Goal: Task Accomplishment & Management: Use online tool/utility

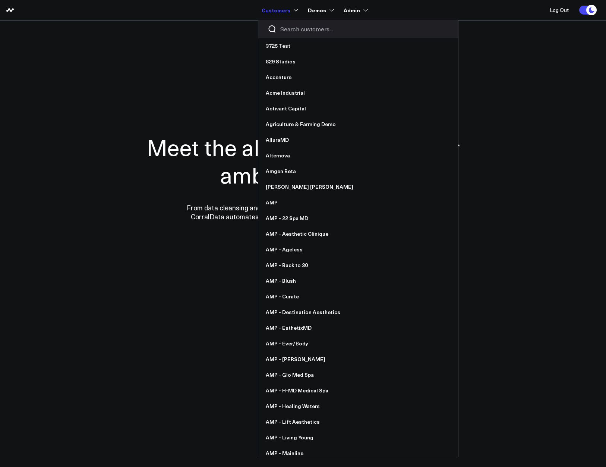
click at [283, 31] on input "Search customers input" at bounding box center [364, 29] width 168 height 8
click at [288, 22] on div at bounding box center [358, 29] width 200 height 18
click at [288, 28] on input "Search customers input" at bounding box center [364, 29] width 168 height 8
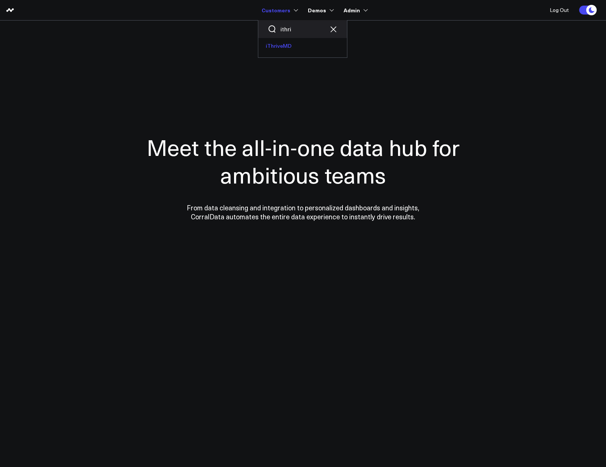
type input "ithri"
click at [273, 49] on link "iThriveMD" at bounding box center [302, 46] width 89 height 16
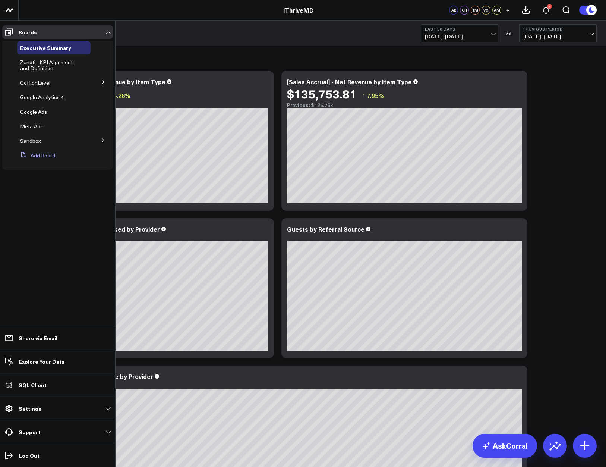
click at [29, 153] on button "Add Board" at bounding box center [36, 155] width 38 height 13
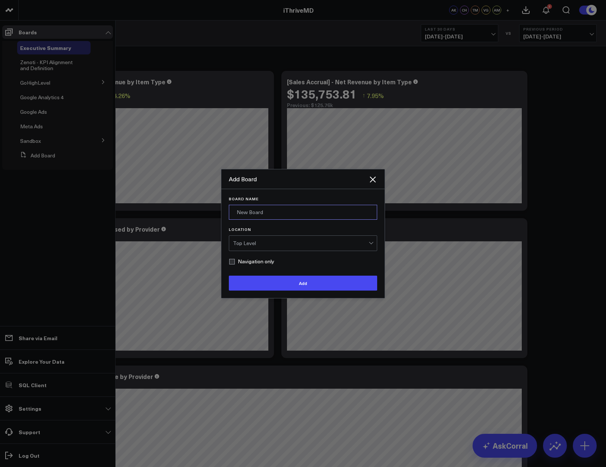
click at [246, 219] on input "Board Name" at bounding box center [303, 212] width 148 height 15
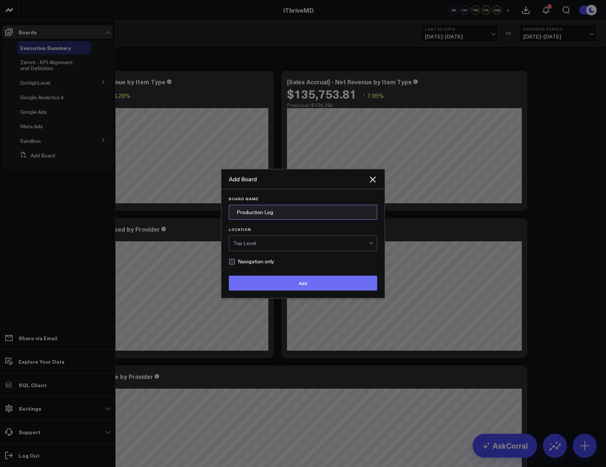
type input "Production Log"
click at [239, 278] on button "Add" at bounding box center [303, 282] width 148 height 15
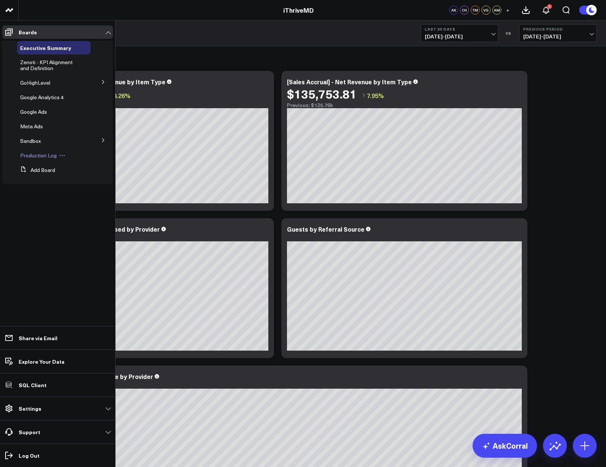
click at [32, 152] on span "Production Log" at bounding box center [38, 155] width 37 height 7
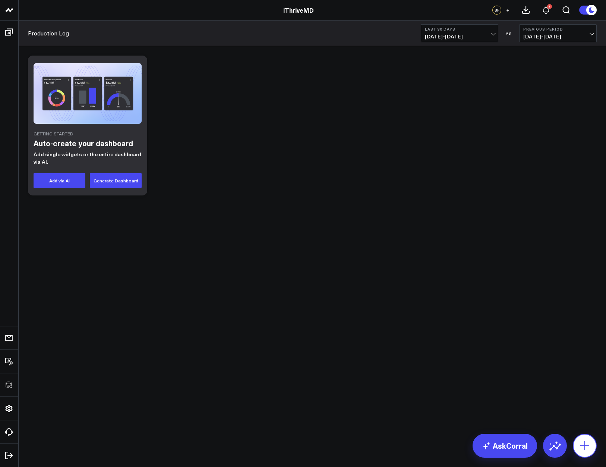
click at [584, 447] on icon at bounding box center [585, 445] width 12 height 12
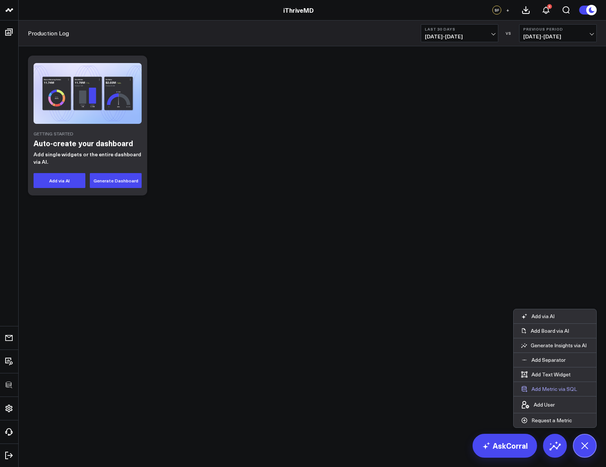
click at [549, 390] on button "Add Metric via SQL" at bounding box center [548, 389] width 71 height 14
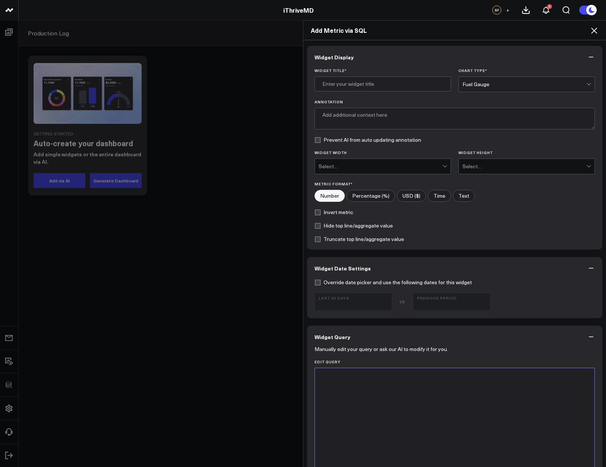
click at [391, 377] on div at bounding box center [455, 376] width 272 height 7
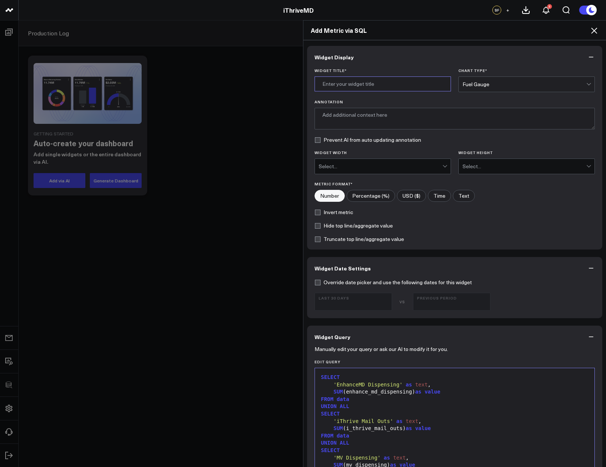
click at [369, 88] on input "Widget Title *" at bounding box center [383, 83] width 136 height 15
type input "Dispensing by Distribution Method"
click at [508, 84] on div "Fuel Gauge" at bounding box center [524, 84] width 124 height 6
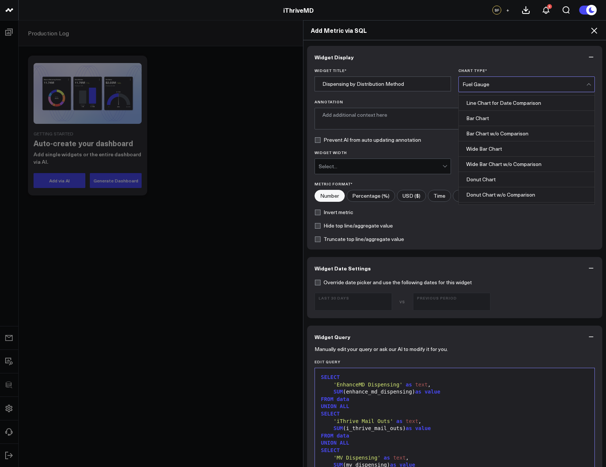
scroll to position [120, 0]
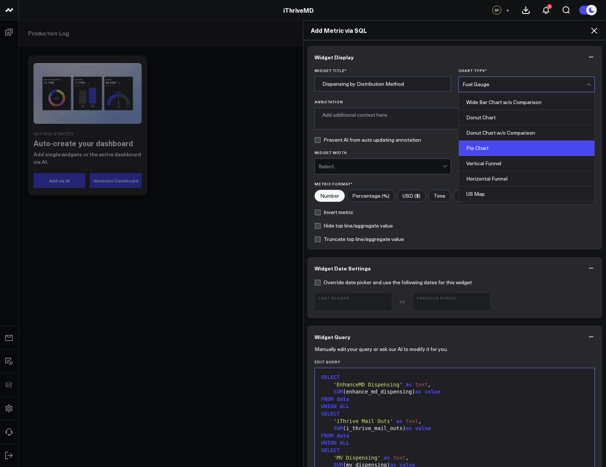
click at [498, 149] on div "Pie Chart" at bounding box center [527, 147] width 136 height 15
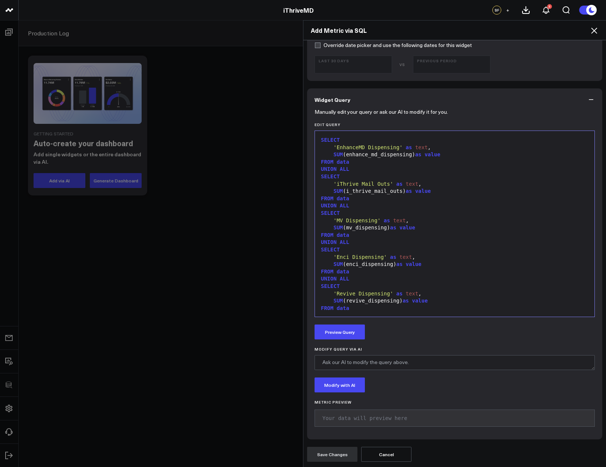
scroll to position [161, 0]
click at [334, 331] on button "Preview Query" at bounding box center [340, 331] width 50 height 15
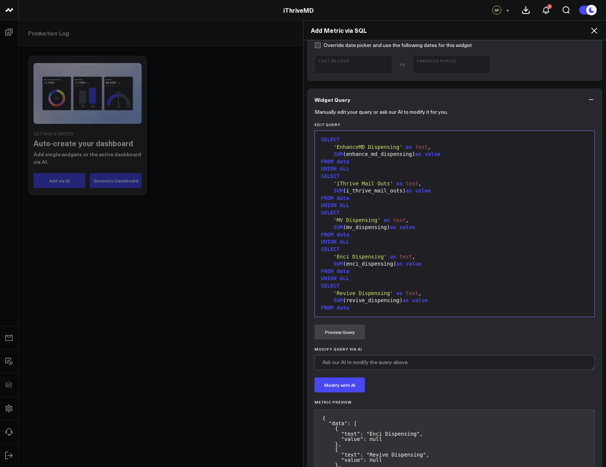
scroll to position [357, 0]
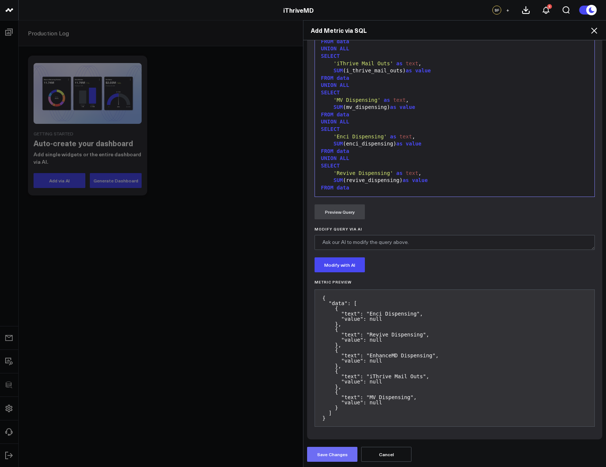
click at [338, 450] on button "Save Changes" at bounding box center [332, 453] width 50 height 15
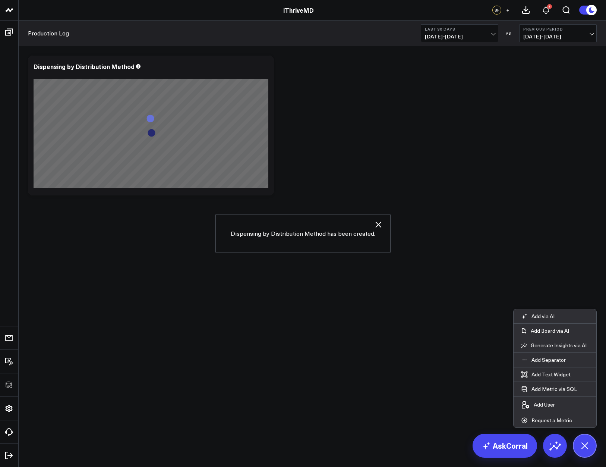
click at [459, 236] on div "Modify via AI Copy link to widget Ask support Remove Create linked copy Executi…" at bounding box center [312, 144] width 587 height 197
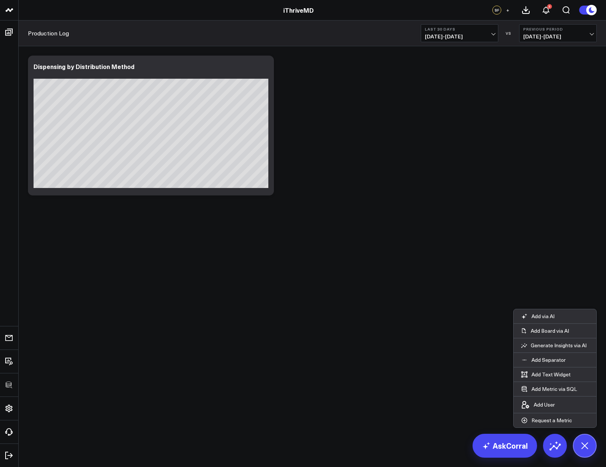
click at [456, 37] on span "[DATE] - [DATE]" at bounding box center [459, 37] width 69 height 6
click at [452, 94] on link "Last 60 Days" at bounding box center [459, 93] width 77 height 14
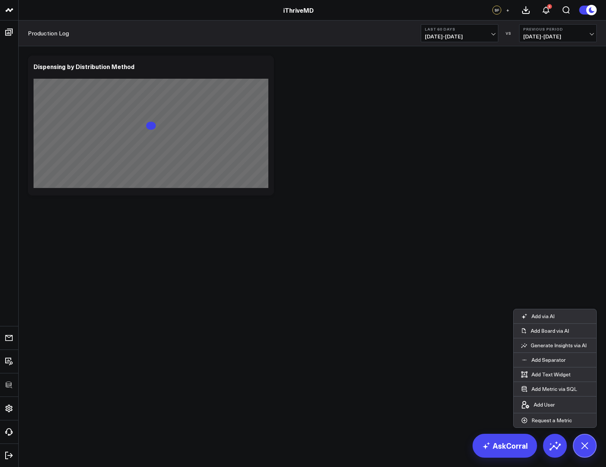
click at [431, 220] on div "Modify via AI Copy link to widget Ask support Remove Create linked copy Executi…" at bounding box center [312, 144] width 587 height 197
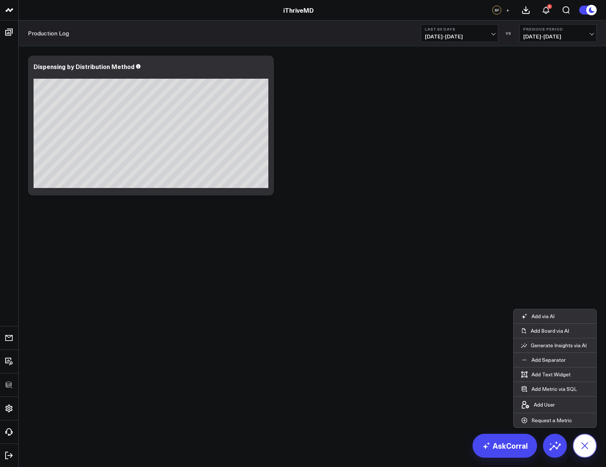
click at [588, 452] on button at bounding box center [585, 445] width 24 height 24
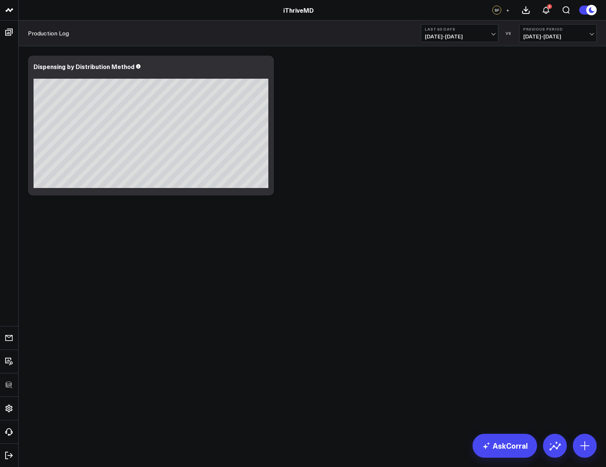
click at [365, 285] on body "3725 Test 829 Studios Accenture Acme Industrial Activant Capital Agriculture & …" at bounding box center [303, 233] width 606 height 467
click at [583, 436] on button at bounding box center [585, 445] width 24 height 24
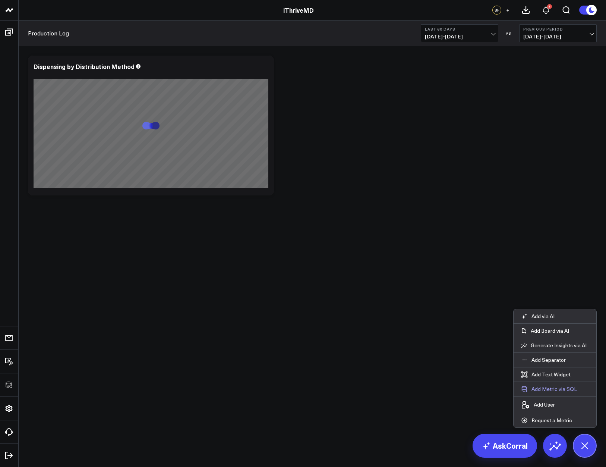
click at [565, 390] on button "Add Metric via SQL" at bounding box center [548, 389] width 71 height 14
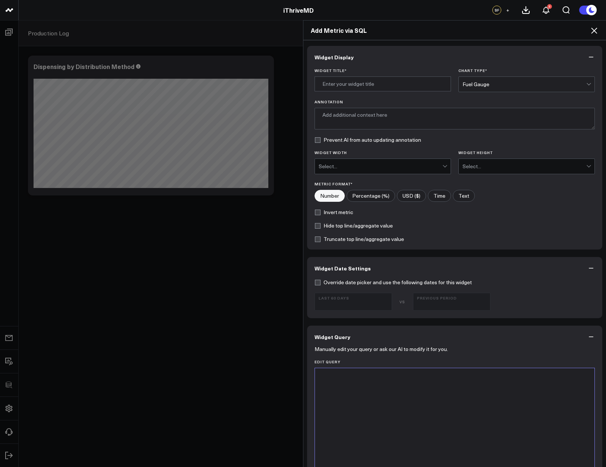
click at [474, 394] on div at bounding box center [455, 461] width 272 height 178
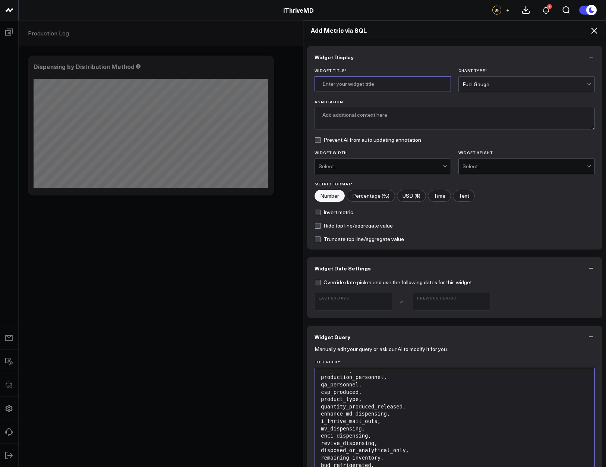
click at [369, 85] on input "Widget Title *" at bounding box center [383, 83] width 136 height 15
type input "Units Produced by Product"
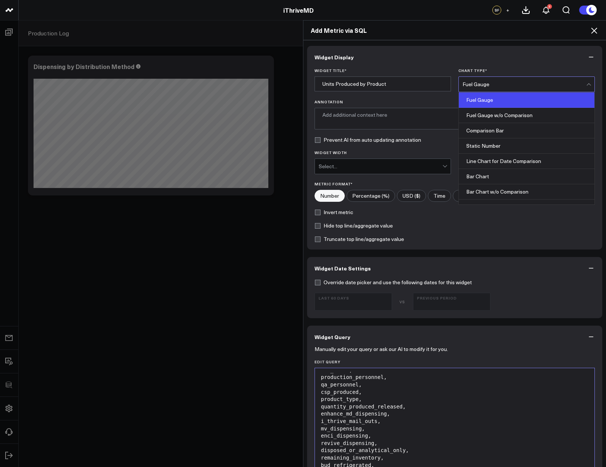
click at [498, 85] on div "Fuel Gauge" at bounding box center [524, 84] width 124 height 6
click at [396, 83] on input "Units Produced by Product" at bounding box center [383, 83] width 136 height 15
click at [502, 82] on div "Fuel Gauge" at bounding box center [524, 84] width 124 height 6
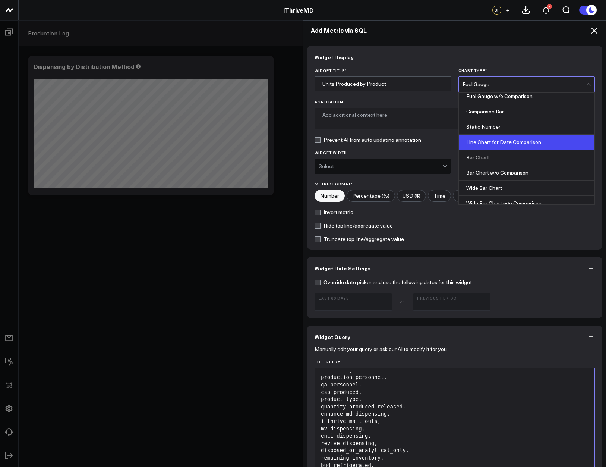
scroll to position [29, 0]
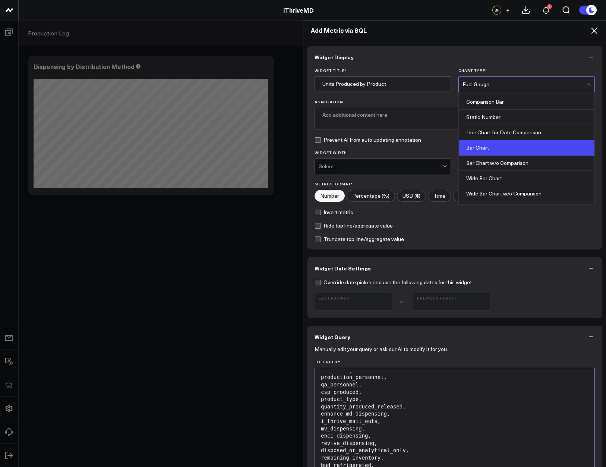
click at [484, 151] on div "Bar Chart" at bounding box center [527, 147] width 136 height 15
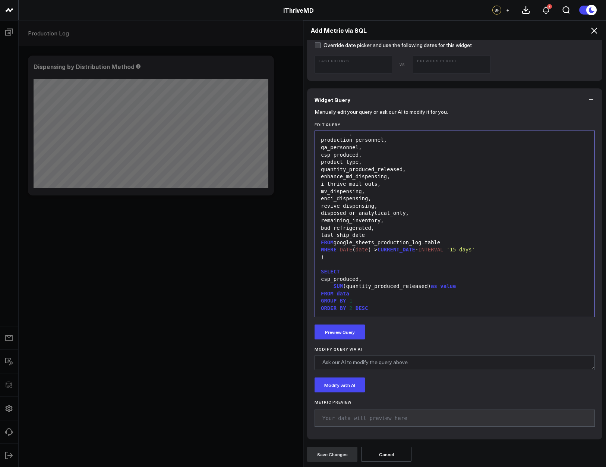
scroll to position [29, 0]
click at [339, 332] on button "Preview Query" at bounding box center [340, 331] width 50 height 15
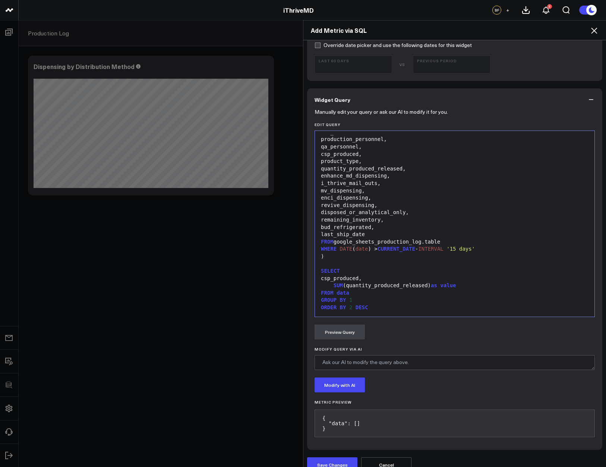
scroll to position [247, 0]
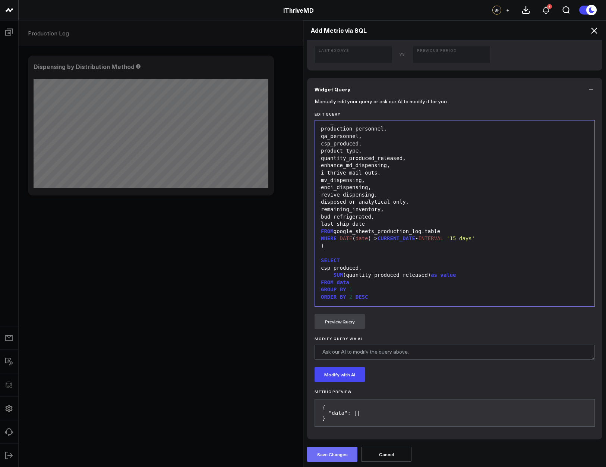
click at [341, 448] on button "Save Changes" at bounding box center [332, 453] width 50 height 15
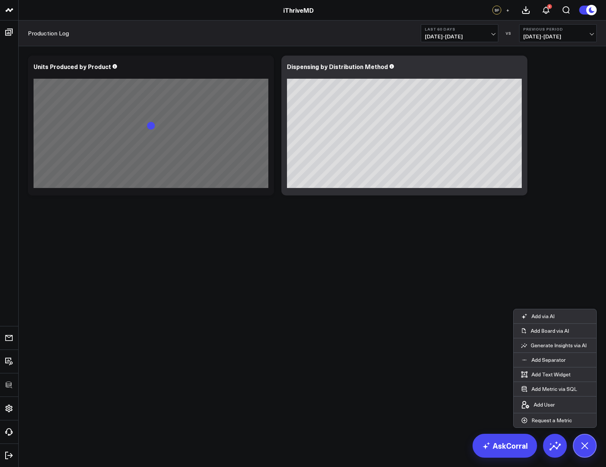
drag, startPoint x: 585, startPoint y: 438, endPoint x: 547, endPoint y: 424, distance: 40.4
click at [585, 438] on icon at bounding box center [584, 445] width 17 height 17
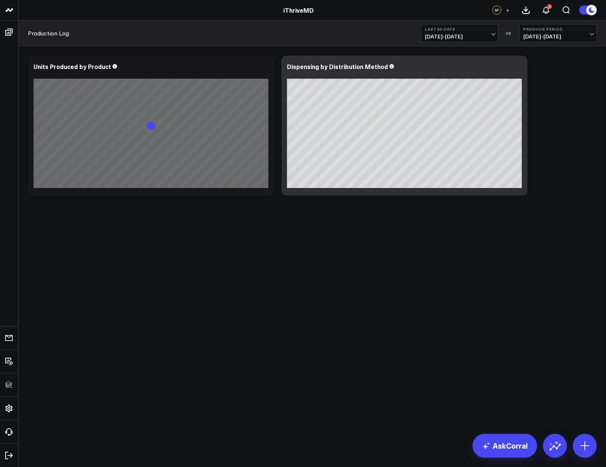
click at [319, 339] on body "3725 Test 829 Studios Accenture Acme Industrial Activant Capital Agriculture & …" at bounding box center [303, 233] width 606 height 467
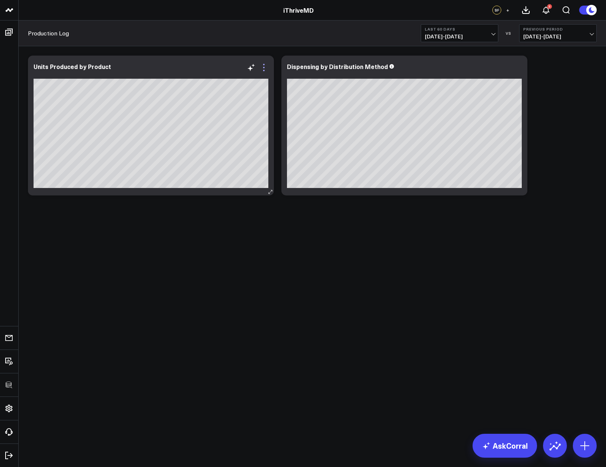
click at [265, 70] on icon at bounding box center [263, 67] width 9 height 9
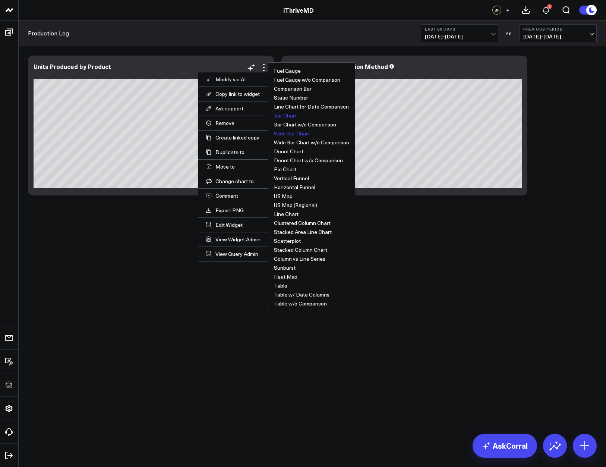
click at [290, 136] on button "Wide Bar Chart" at bounding box center [292, 133] width 36 height 5
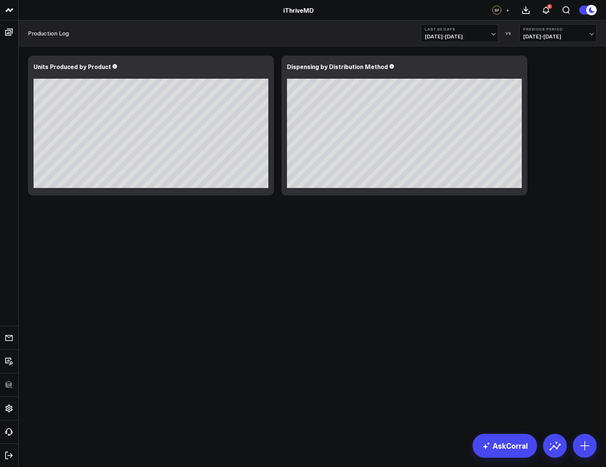
click at [364, 295] on body "3725 Test 829 Studios Accenture Acme Industrial Activant Capital Agriculture & …" at bounding box center [303, 233] width 606 height 467
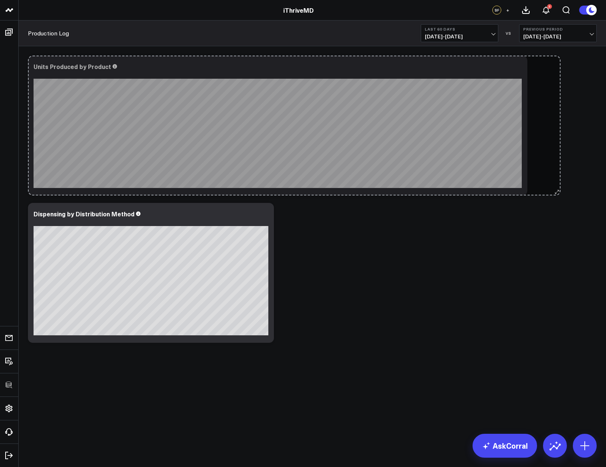
drag, startPoint x: 271, startPoint y: 192, endPoint x: 557, endPoint y: 175, distance: 287.1
click at [557, 175] on div "Modify via AI Copy link to widget Ask support Remove Create linked copy Executi…" at bounding box center [312, 199] width 576 height 294
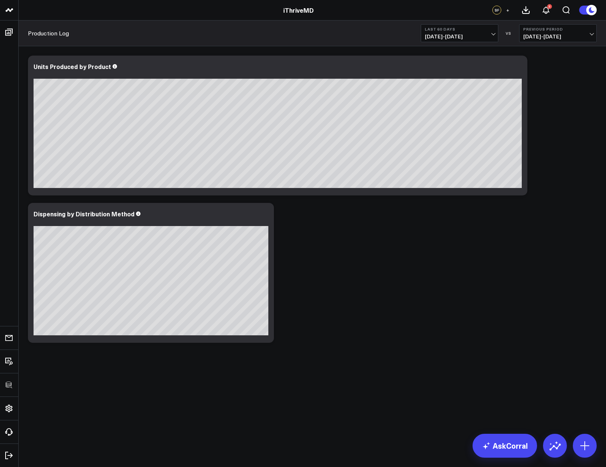
click at [468, 264] on div "Modify via AI Copy link to widget Ask support Remove Create linked copy Executi…" at bounding box center [312, 199] width 576 height 294
click at [336, 269] on div "Modify via AI Copy link to widget Ask support Remove Create linked copy Executi…" at bounding box center [312, 199] width 576 height 294
click at [265, 215] on icon at bounding box center [263, 214] width 9 height 9
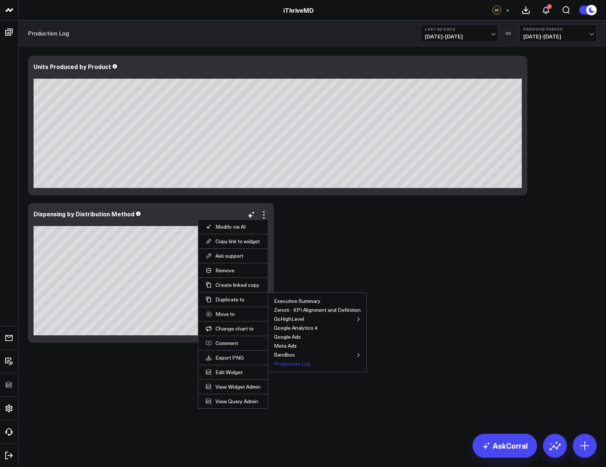
click at [293, 363] on button "Production Log" at bounding box center [292, 363] width 37 height 5
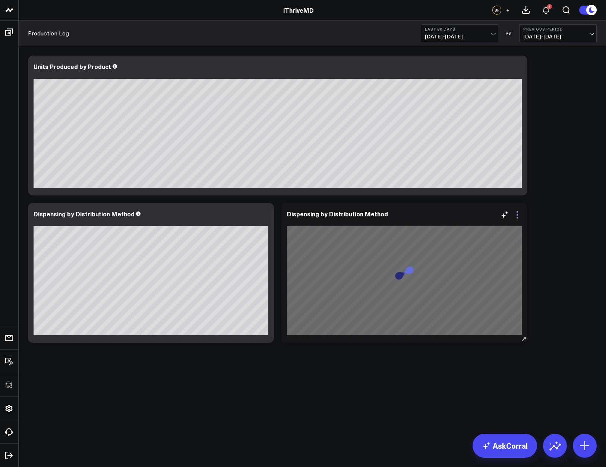
click at [518, 217] on icon at bounding box center [517, 214] width 9 height 9
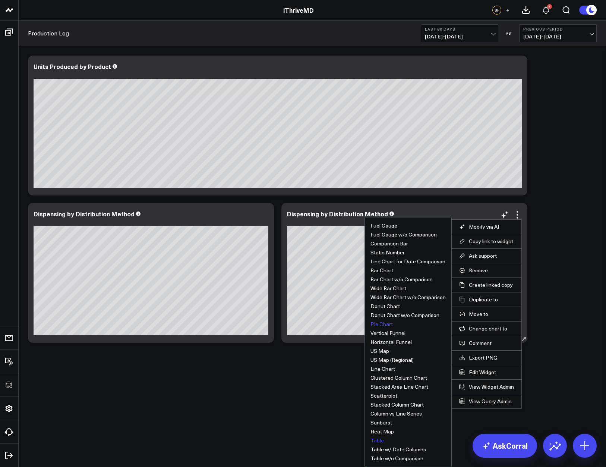
click at [375, 439] on button "Table" at bounding box center [376, 439] width 13 height 5
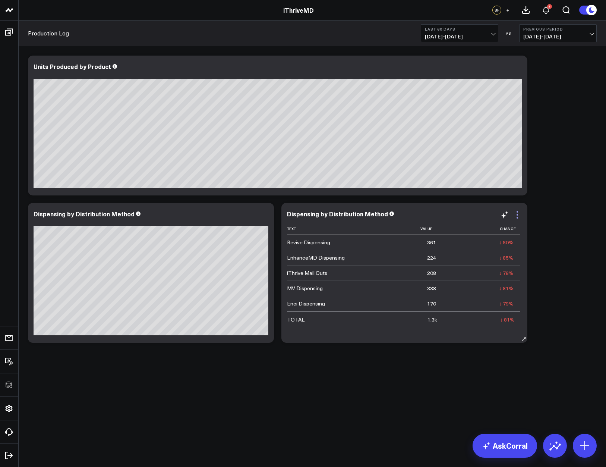
click at [518, 217] on icon at bounding box center [517, 214] width 9 height 9
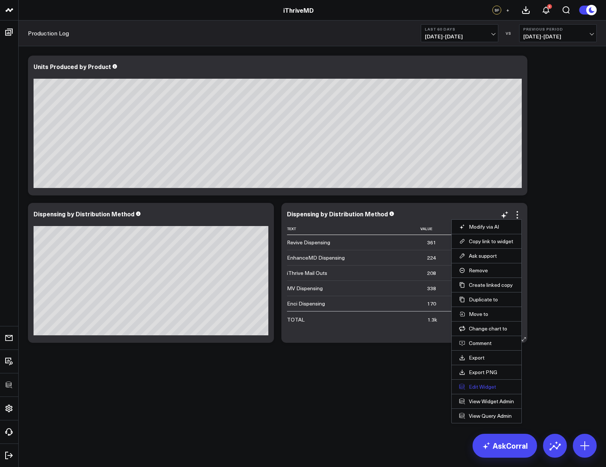
click at [471, 386] on button "Edit Widget" at bounding box center [486, 386] width 55 height 7
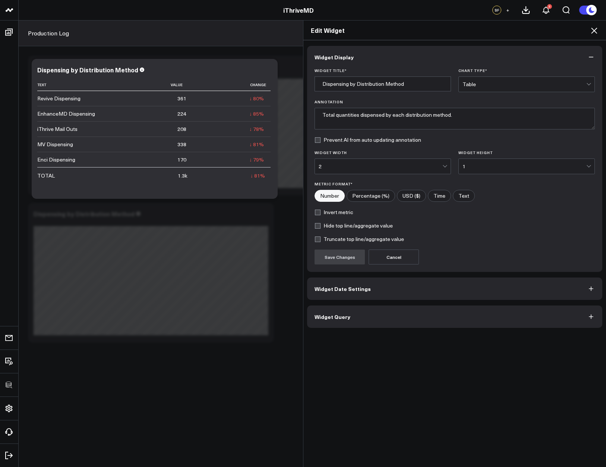
click at [366, 318] on button "Widget Query" at bounding box center [454, 316] width 295 height 22
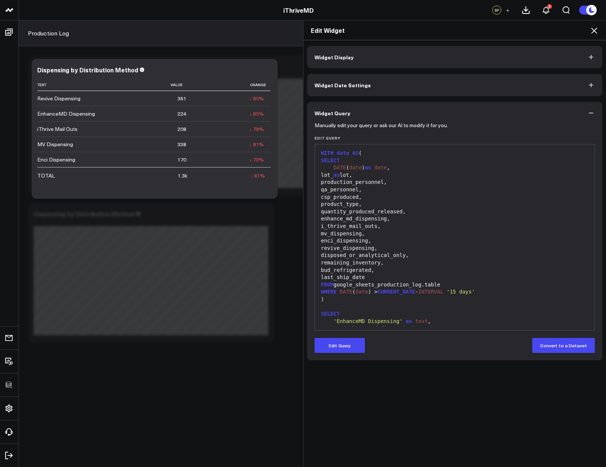
drag, startPoint x: 344, startPoint y: 341, endPoint x: 364, endPoint y: 301, distance: 44.3
click at [344, 341] on button "Edit Query" at bounding box center [340, 345] width 50 height 15
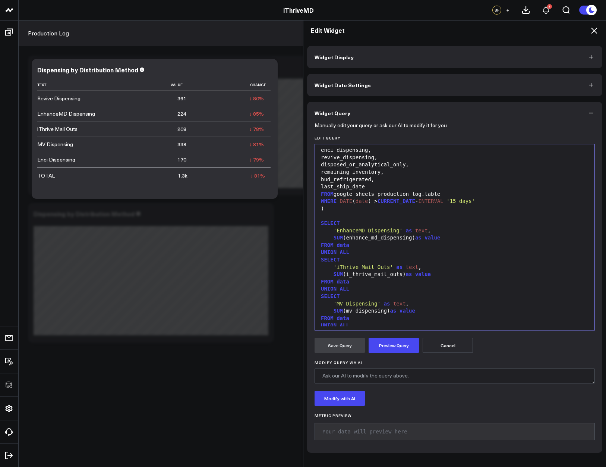
scroll to position [55, 0]
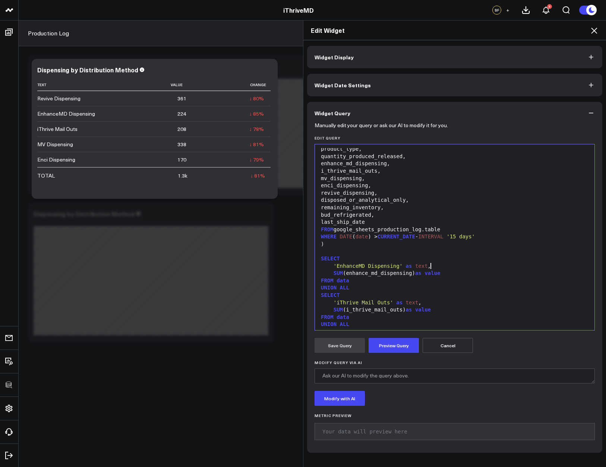
click at [443, 266] on div "'EnhanceMD Dispensing' as text ," at bounding box center [455, 265] width 272 height 7
click at [438, 261] on div "SELECT" at bounding box center [455, 258] width 272 height 7
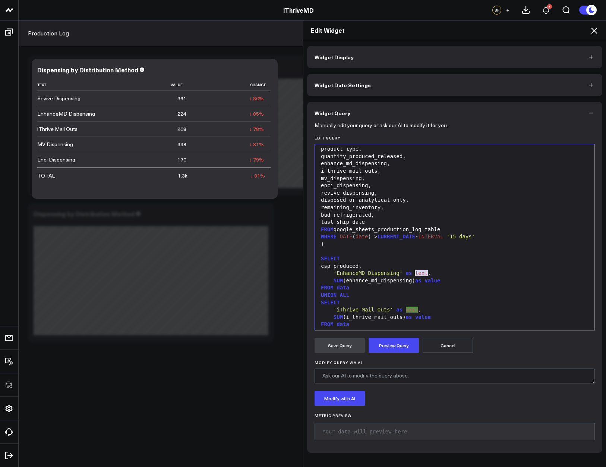
drag, startPoint x: 425, startPoint y: 270, endPoint x: 413, endPoint y: 271, distance: 12.0
click at [413, 271] on div "'EnhanceMD Dispensing' as text ," at bounding box center [455, 272] width 272 height 7
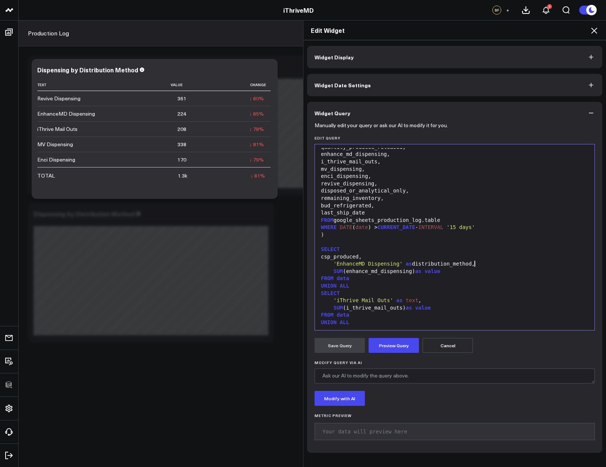
scroll to position [69, 0]
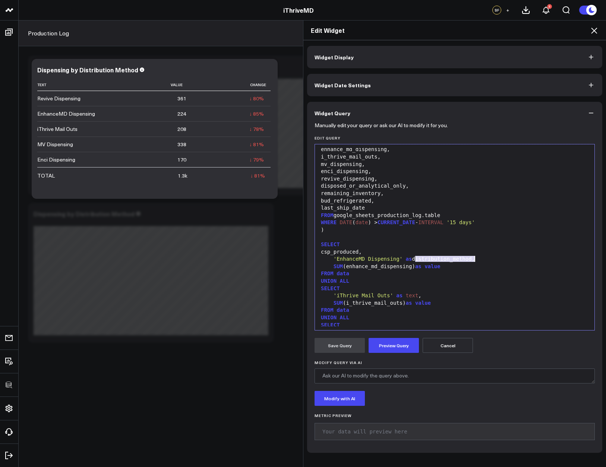
drag, startPoint x: 412, startPoint y: 259, endPoint x: 471, endPoint y: 258, distance: 59.3
click at [471, 258] on div "'EnhanceMD Dispensing' as distribution_method," at bounding box center [455, 258] width 272 height 7
copy div "distribution_method"
drag, startPoint x: 416, startPoint y: 295, endPoint x: 403, endPoint y: 294, distance: 12.7
click at [403, 294] on div "'iThrive Mail Outs' as text ," at bounding box center [455, 295] width 272 height 7
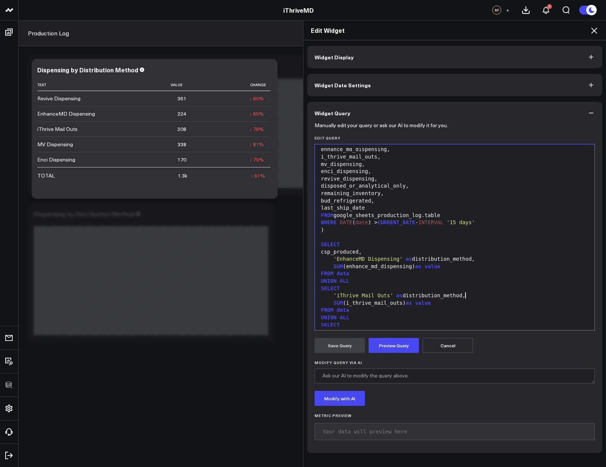
scroll to position [74, 0]
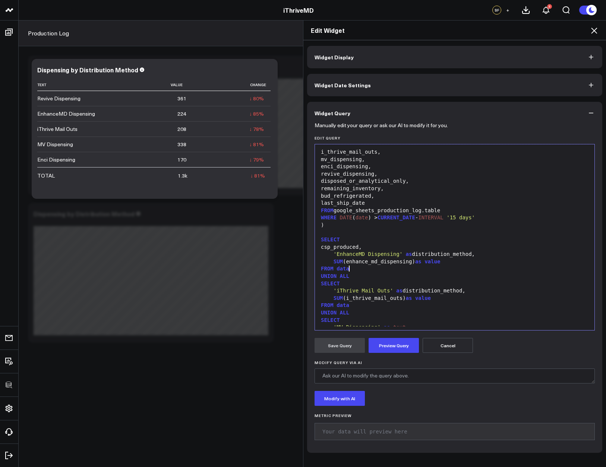
click at [453, 270] on div "FROM data" at bounding box center [455, 268] width 272 height 7
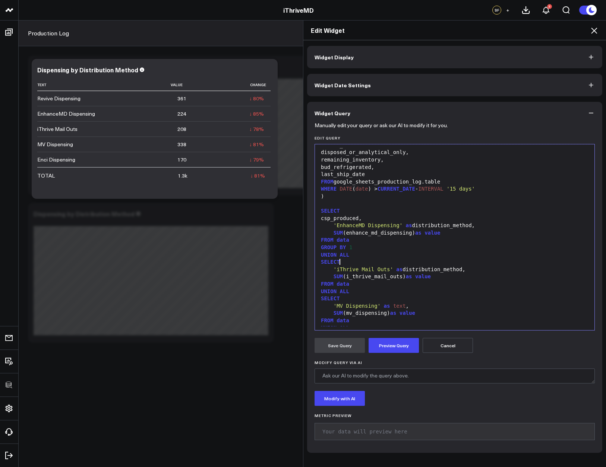
click at [370, 259] on div "SELECT" at bounding box center [455, 261] width 272 height 7
click at [388, 284] on div "FROM data" at bounding box center [455, 283] width 272 height 7
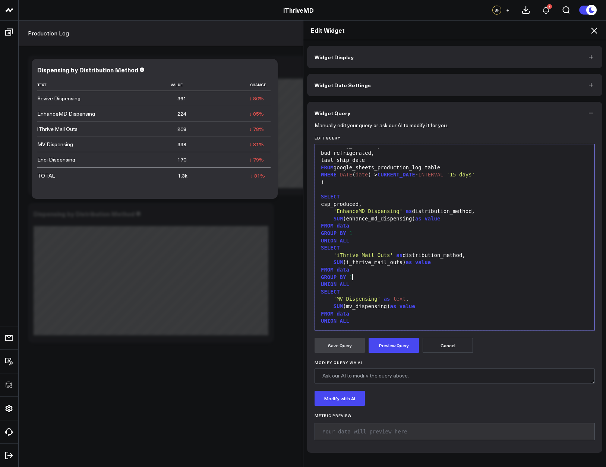
scroll to position [132, 0]
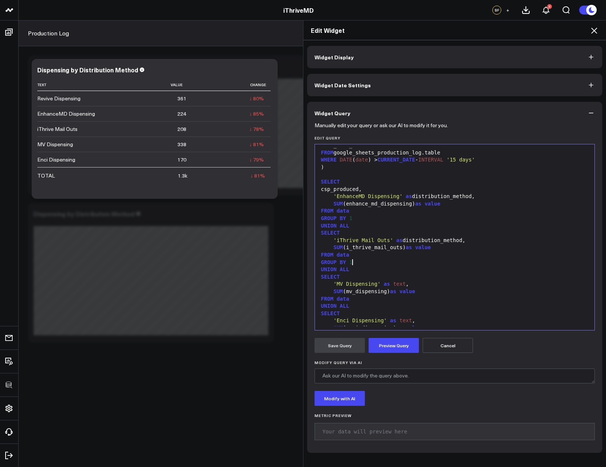
click at [375, 301] on div "FROM data" at bounding box center [455, 298] width 272 height 7
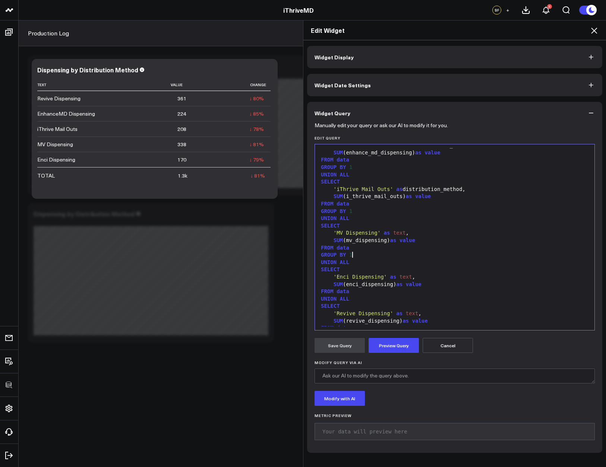
click at [362, 293] on div "FROM data" at bounding box center [455, 291] width 272 height 7
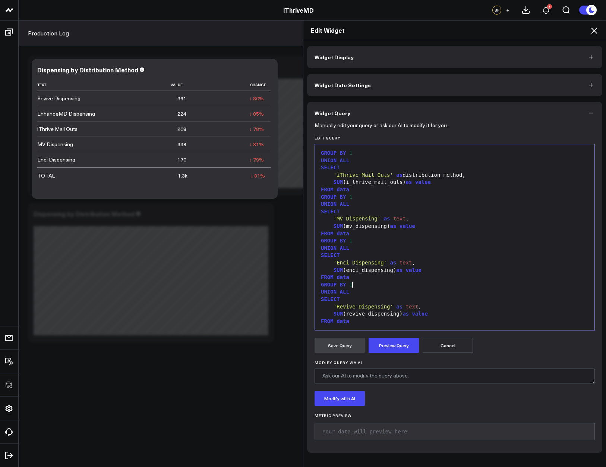
click at [369, 320] on div "FROM data" at bounding box center [455, 320] width 272 height 7
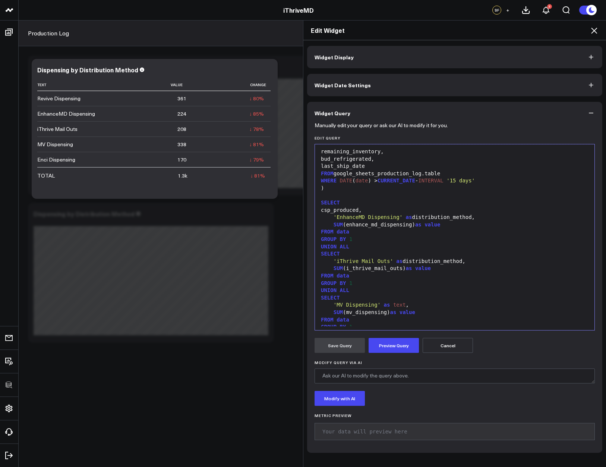
scroll to position [124, 0]
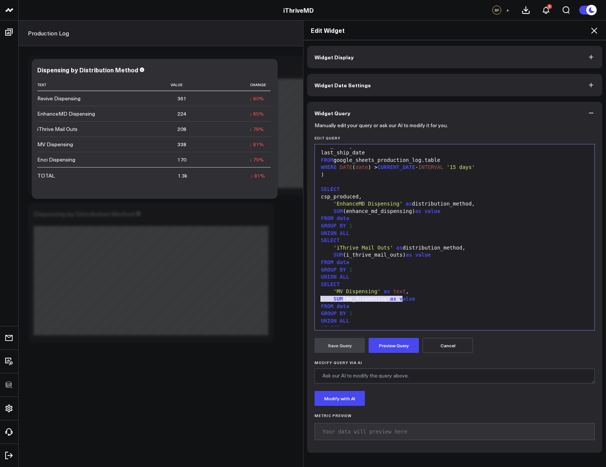
drag, startPoint x: 400, startPoint y: 297, endPoint x: 418, endPoint y: 295, distance: 18.0
click at [420, 295] on div "SUM (mv_dispensing) as value" at bounding box center [455, 298] width 272 height 7
click at [405, 292] on div "'MV Dispensing' as text ," at bounding box center [455, 291] width 272 height 7
click at [408, 291] on div "'MV Dispensing' as text ," at bounding box center [455, 291] width 272 height 7
drag, startPoint x: 390, startPoint y: 291, endPoint x: 403, endPoint y: 291, distance: 13.4
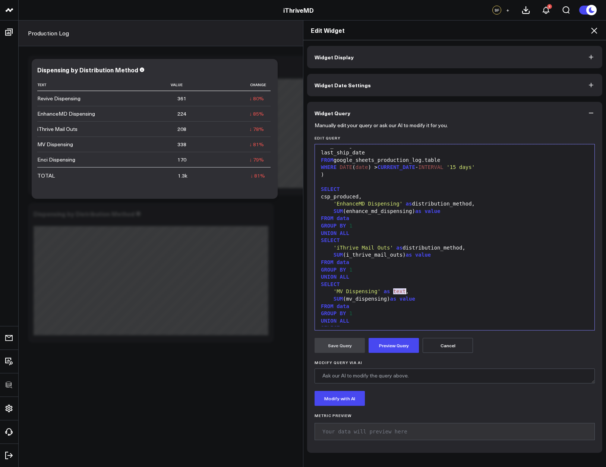
click at [403, 291] on div "'MV Dispensing' as text ," at bounding box center [455, 291] width 272 height 7
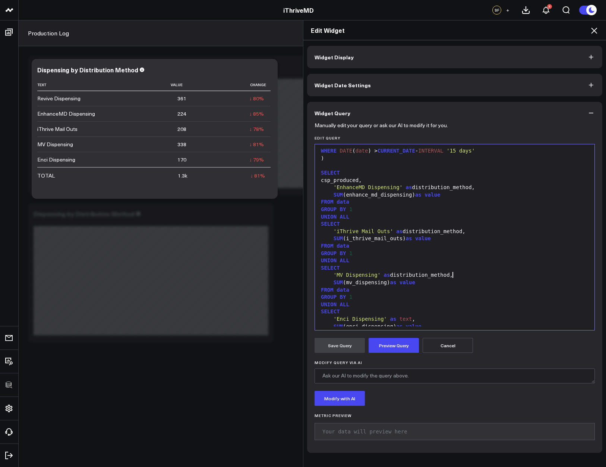
scroll to position [162, 0]
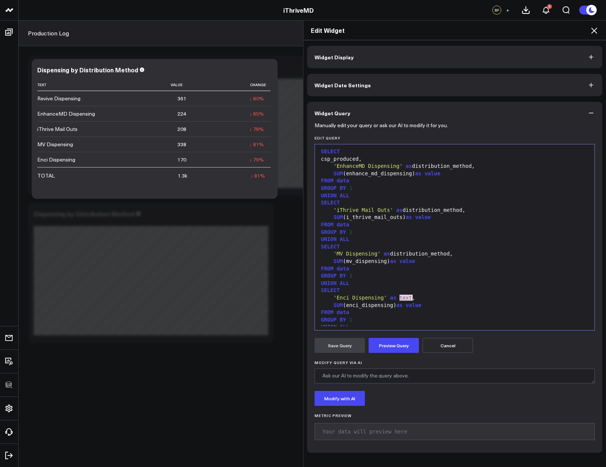
drag, startPoint x: 396, startPoint y: 297, endPoint x: 409, endPoint y: 296, distance: 12.4
click at [409, 296] on div "'Enci Dispensing' as text ," at bounding box center [455, 297] width 272 height 7
drag, startPoint x: 402, startPoint y: 298, endPoint x: 415, endPoint y: 297, distance: 13.4
click at [415, 297] on div "'Revive Dispensing' as text ," at bounding box center [455, 299] width 272 height 7
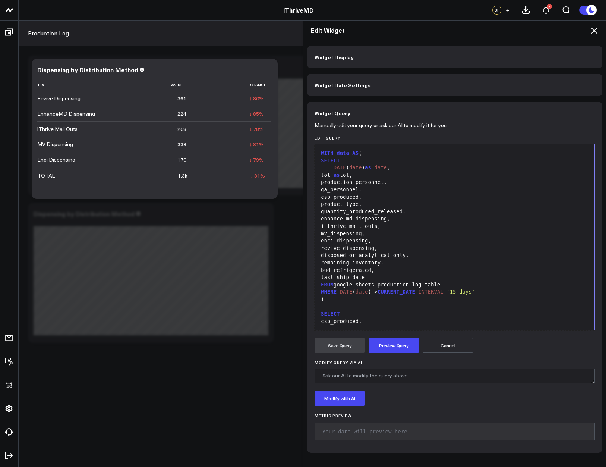
scroll to position [91, 0]
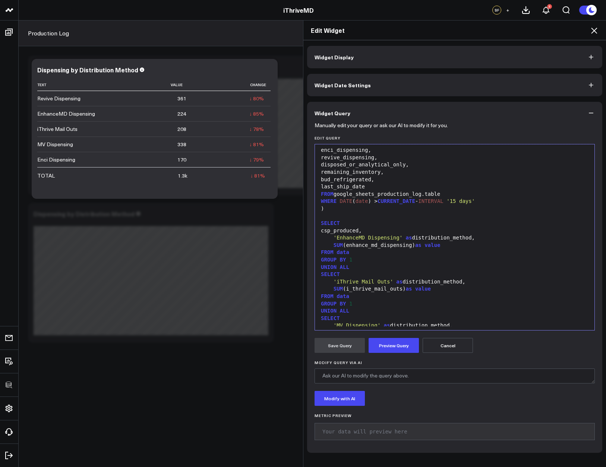
click at [360, 231] on div "csp_produced," at bounding box center [455, 230] width 272 height 7
drag, startPoint x: 360, startPoint y: 231, endPoint x: 361, endPoint y: 237, distance: 5.6
click at [360, 231] on div "csp_produced," at bounding box center [455, 230] width 272 height 7
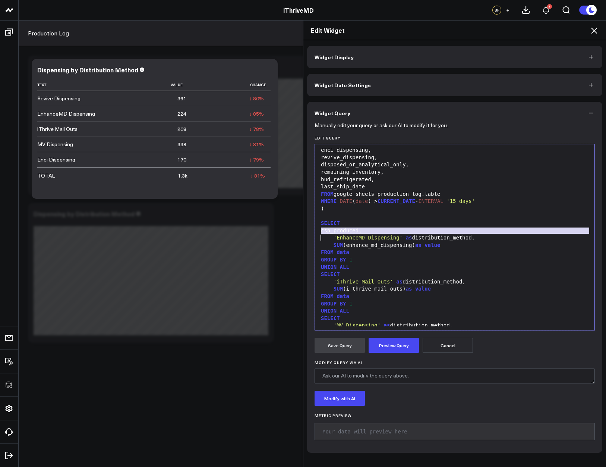
copy div "csp_produced,"
click at [357, 275] on div "SELECT" at bounding box center [455, 274] width 272 height 7
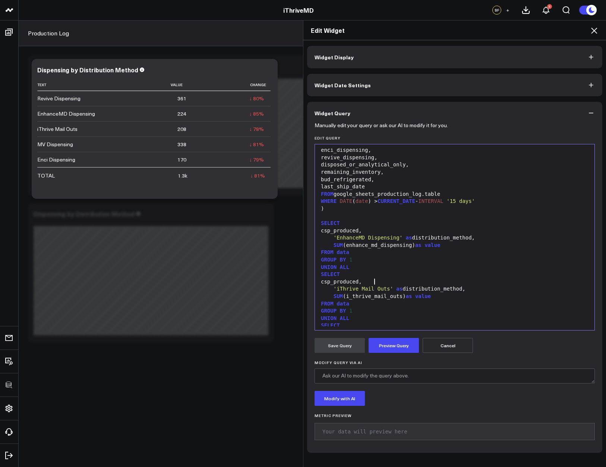
scroll to position [171, 0]
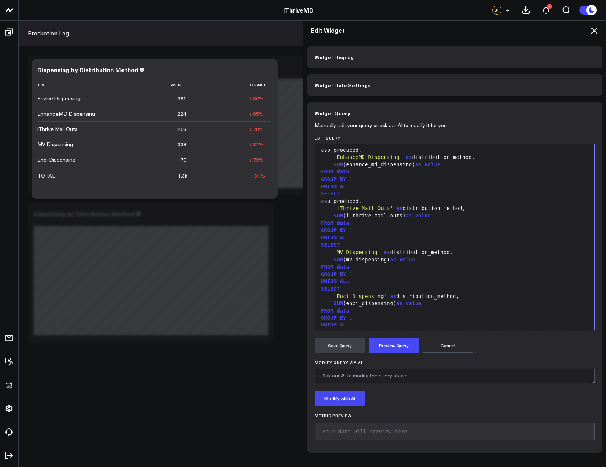
click at [348, 249] on div "'MV Dispensing' as distribution_method," at bounding box center [455, 252] width 272 height 7
click at [347, 246] on div "SELECT" at bounding box center [455, 244] width 272 height 7
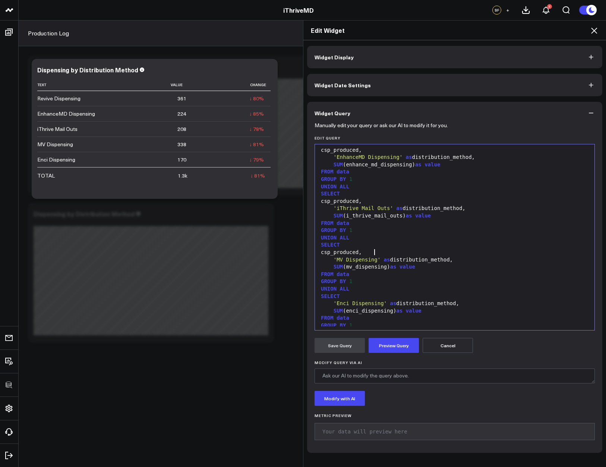
click at [349, 297] on div "SELECT" at bounding box center [455, 296] width 272 height 7
click at [360, 296] on div "SELECT" at bounding box center [455, 295] width 272 height 7
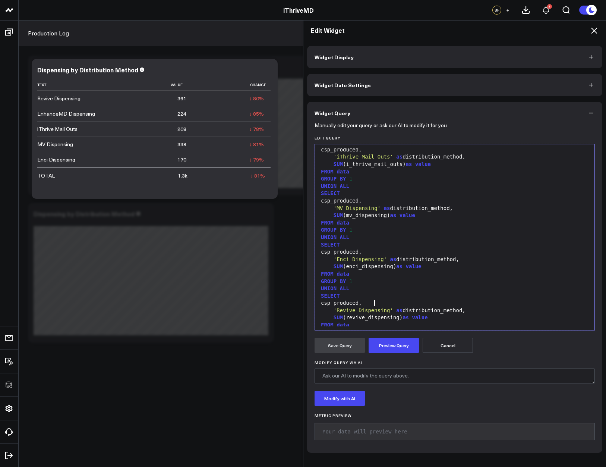
scroll to position [234, 0]
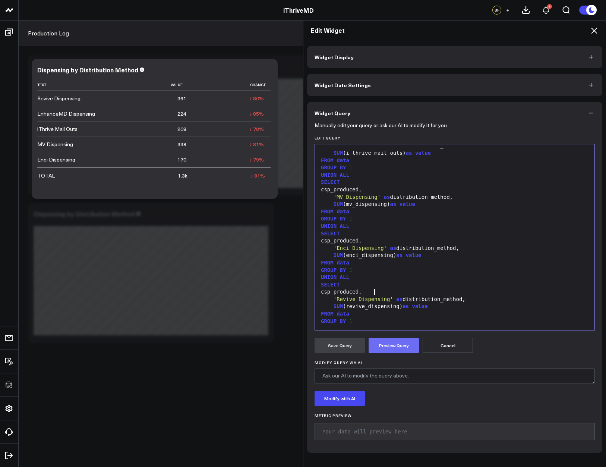
click at [396, 342] on button "Preview Query" at bounding box center [394, 345] width 50 height 15
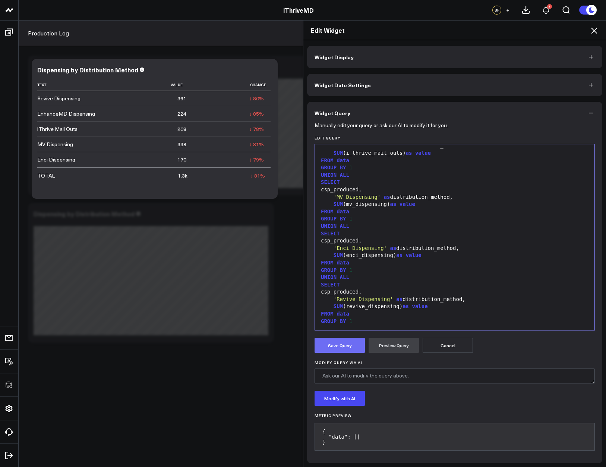
click at [345, 346] on button "Save Query" at bounding box center [340, 345] width 50 height 15
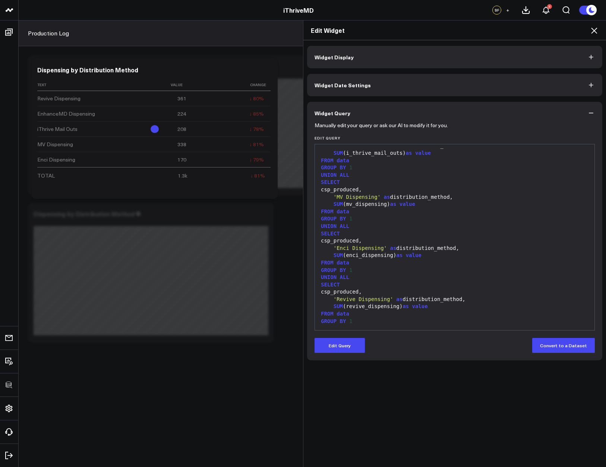
click at [595, 28] on icon at bounding box center [594, 30] width 9 height 9
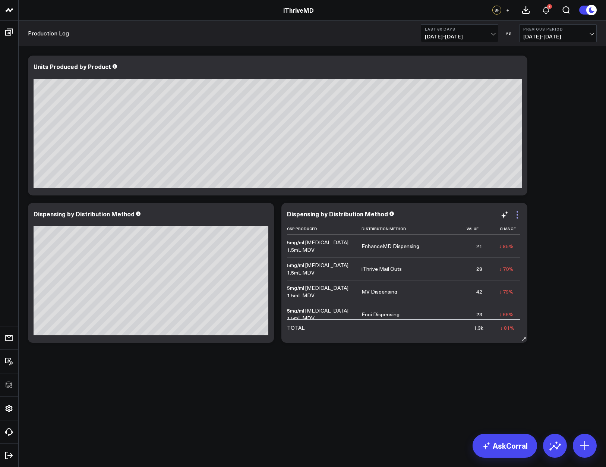
click at [517, 218] on icon at bounding box center [516, 217] width 1 height 1
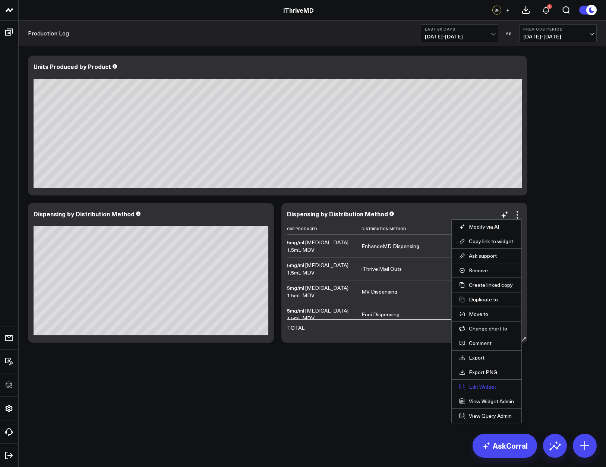
click at [478, 386] on button "Edit Widget" at bounding box center [486, 386] width 55 height 7
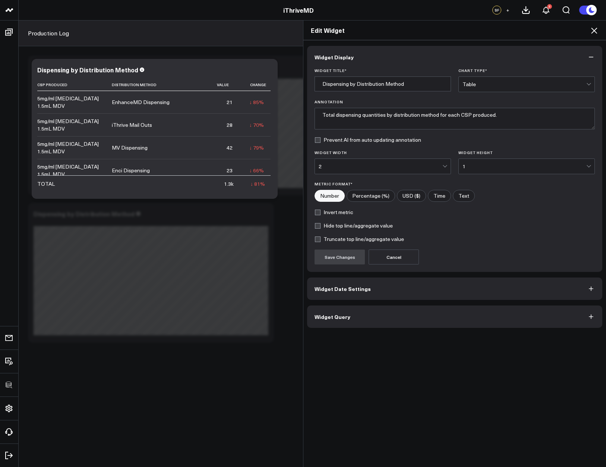
click at [402, 321] on button "Widget Query" at bounding box center [454, 316] width 295 height 22
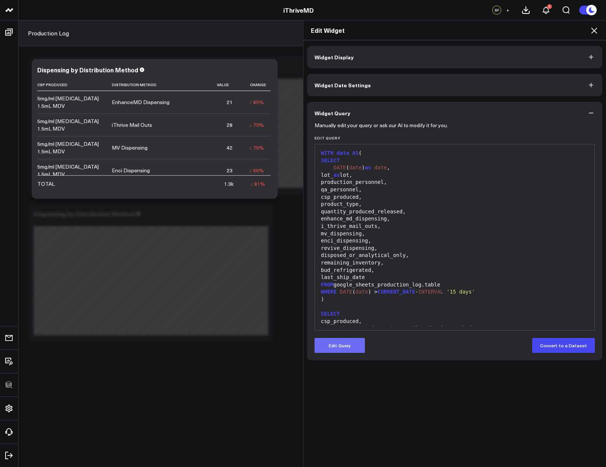
click at [338, 342] on button "Edit Query" at bounding box center [340, 345] width 50 height 15
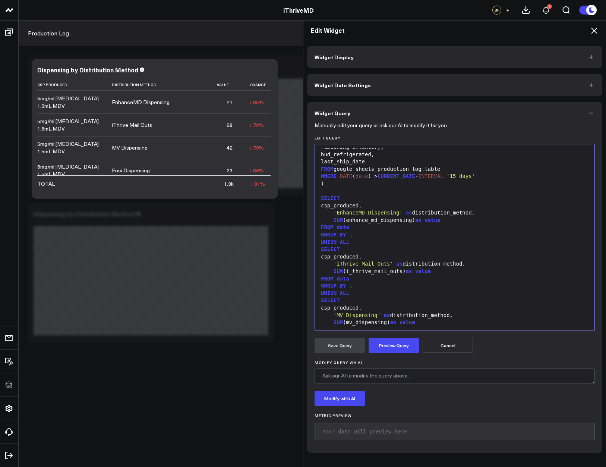
scroll to position [101, 0]
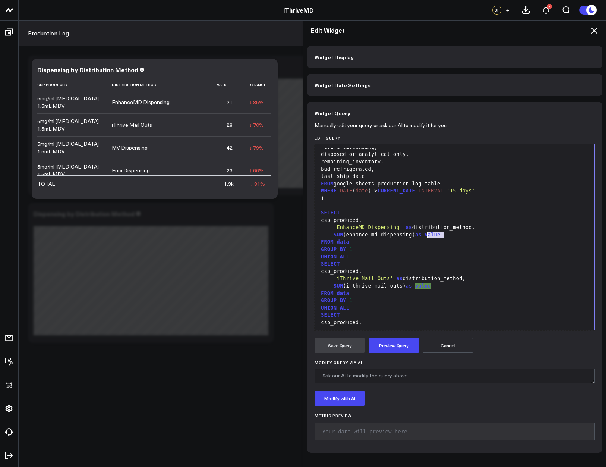
drag, startPoint x: 452, startPoint y: 235, endPoint x: 424, endPoint y: 234, distance: 28.0
click at [424, 234] on div "SUM (enhance_md_dispensing) as value" at bounding box center [455, 234] width 272 height 7
drag, startPoint x: 426, startPoint y: 234, endPoint x: 487, endPoint y: 234, distance: 60.7
click at [487, 234] on div "SUM (enhance_md_dispensing) as dispensed_amount" at bounding box center [455, 234] width 272 height 7
copy div "dispensed_amount"
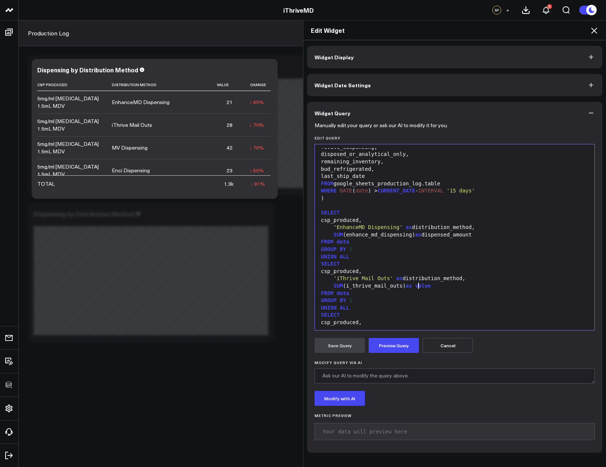
drag, startPoint x: 417, startPoint y: 285, endPoint x: 465, endPoint y: 284, distance: 48.5
click at [465, 284] on div "SUM (i_thrive_mail_outs) as value" at bounding box center [455, 285] width 272 height 7
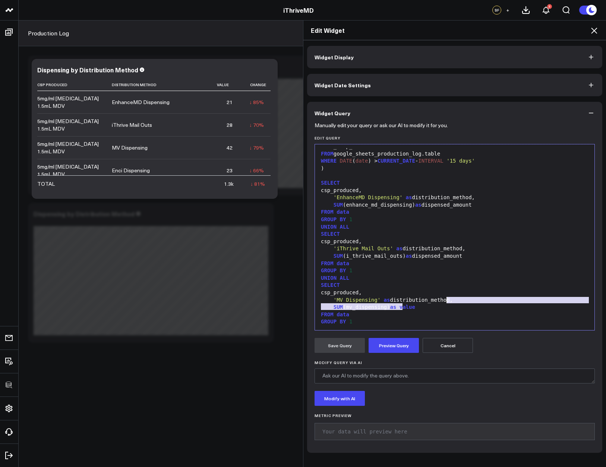
drag, startPoint x: 399, startPoint y: 307, endPoint x: 442, endPoint y: 303, distance: 43.4
click at [442, 303] on div "SUM (mv_dispensing) as value" at bounding box center [455, 306] width 272 height 7
click at [401, 306] on span "value" at bounding box center [407, 307] width 16 height 6
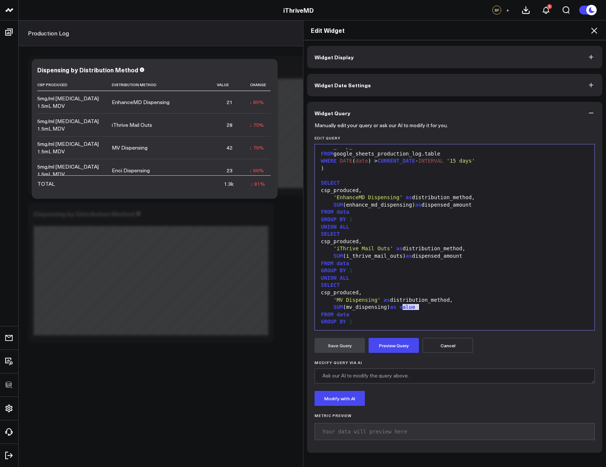
drag, startPoint x: 401, startPoint y: 308, endPoint x: 424, endPoint y: 306, distance: 23.2
click at [424, 306] on div "SUM (mv_dispensing) as value" at bounding box center [455, 306] width 272 height 7
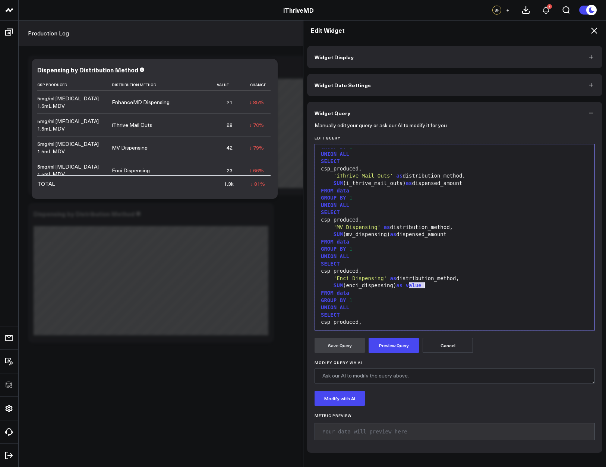
drag, startPoint x: 406, startPoint y: 286, endPoint x: 454, endPoint y: 286, distance: 48.1
click at [454, 286] on div "SUM (enci_dispensing) as value" at bounding box center [455, 285] width 272 height 7
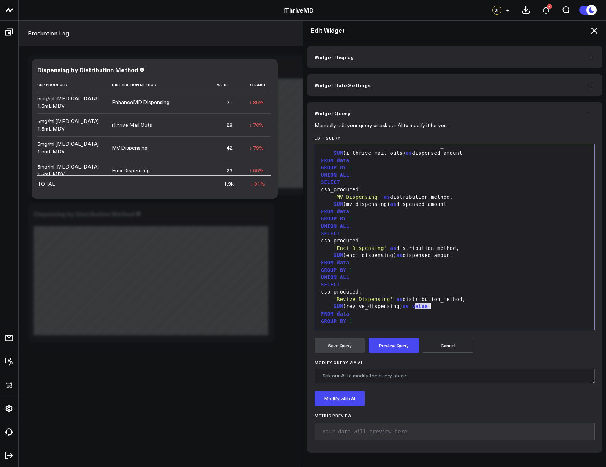
drag, startPoint x: 413, startPoint y: 306, endPoint x: 437, endPoint y: 304, distance: 24.6
click at [437, 304] on div "SUM (revive_dispensing) as value" at bounding box center [455, 306] width 272 height 7
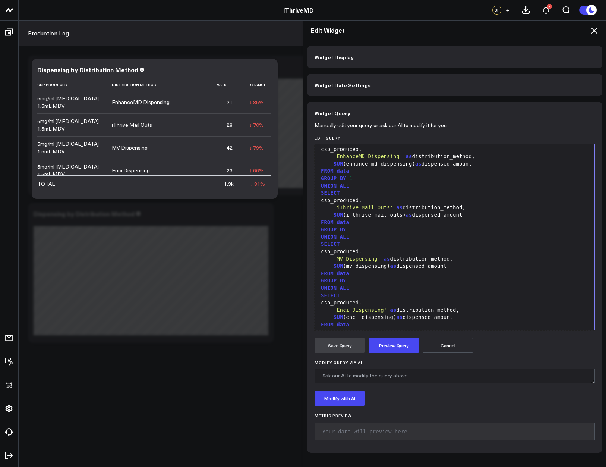
scroll to position [95, 0]
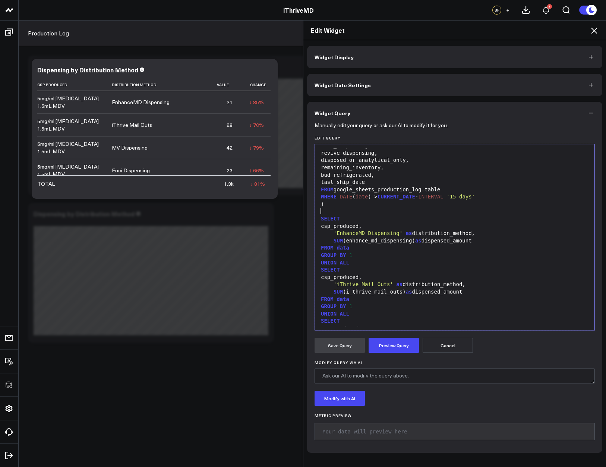
click at [348, 208] on div at bounding box center [455, 211] width 272 height 7
click at [346, 206] on div ")" at bounding box center [455, 203] width 272 height 7
click at [319, 219] on div "SELECT" at bounding box center [455, 218] width 272 height 7
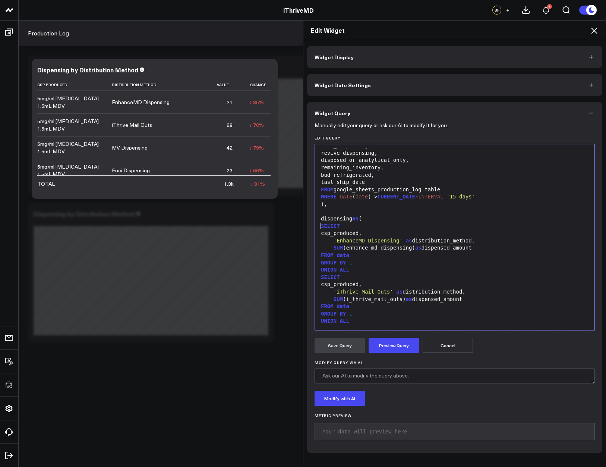
scroll to position [241, 0]
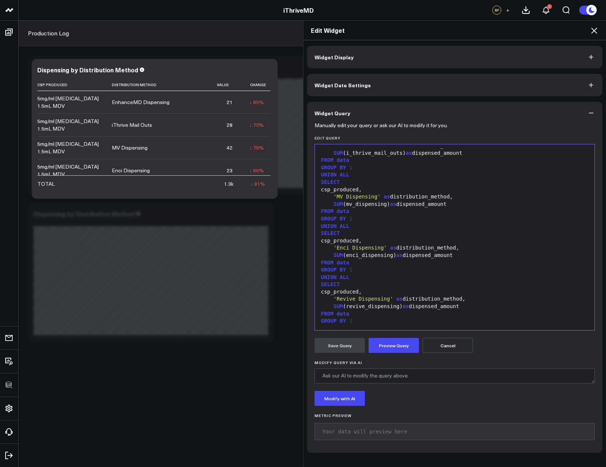
click at [364, 323] on div "GROUP BY 1" at bounding box center [455, 320] width 272 height 7
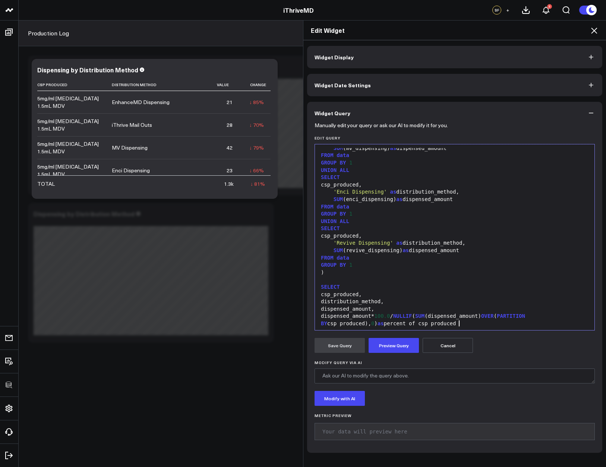
scroll to position [307, 0]
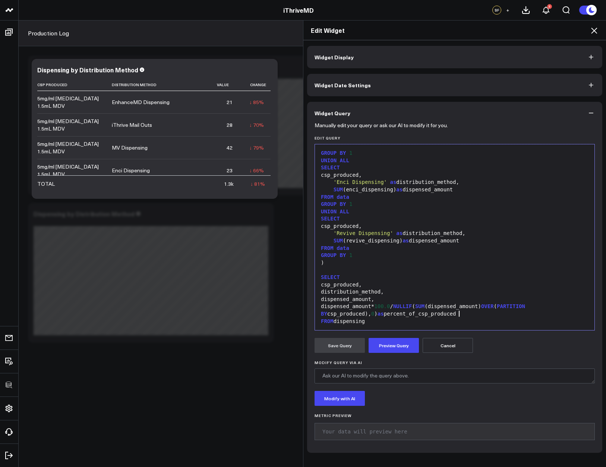
click at [383, 326] on div "99 1 2 3 4 5 6 7 8 9 10 11 12 13 14 15 16 17 18 19 20 21 22 23 24 25 26 27 28 2…" at bounding box center [455, 237] width 280 height 186
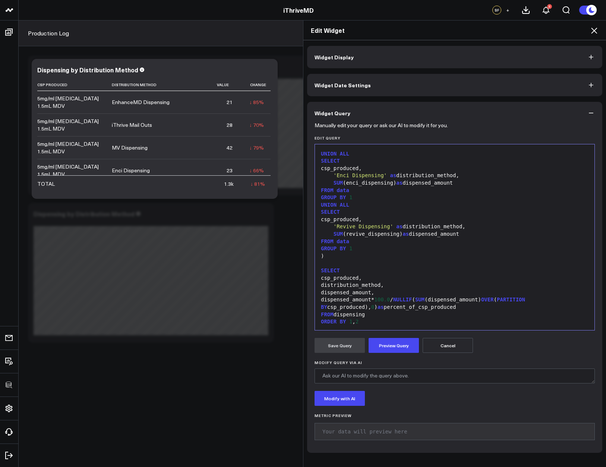
click at [394, 336] on form "Manually edit your query or ask our AI to modify it for you. Edit Query 99 1 2 …" at bounding box center [455, 284] width 280 height 321
click at [394, 348] on button "Preview Query" at bounding box center [394, 345] width 50 height 15
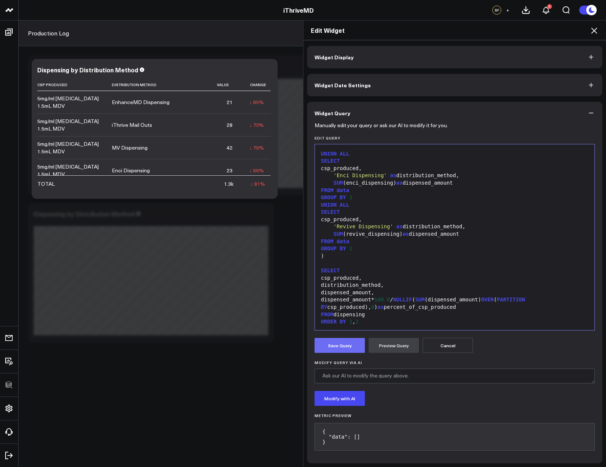
click at [349, 348] on button "Save Query" at bounding box center [340, 345] width 50 height 15
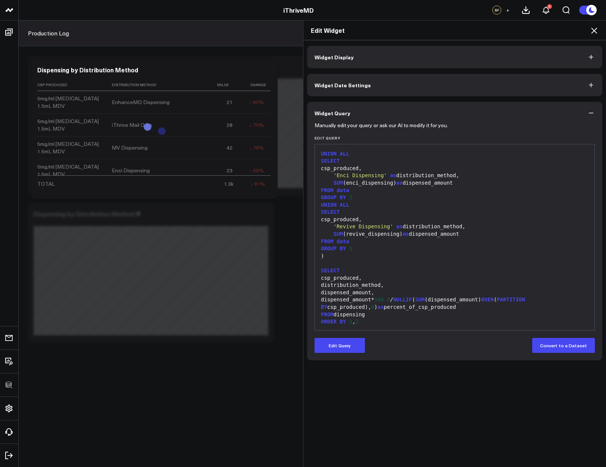
click at [595, 30] on icon at bounding box center [594, 30] width 9 height 9
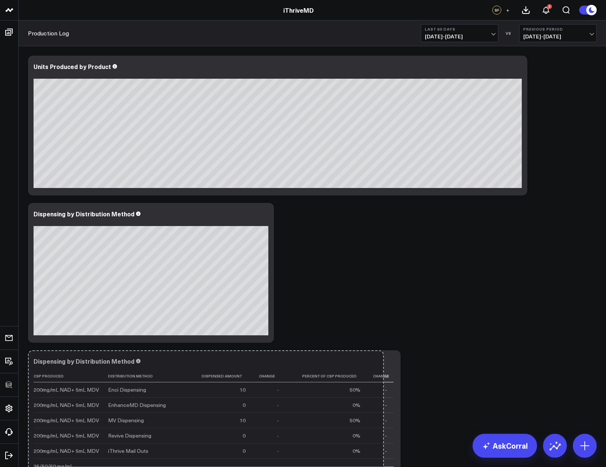
drag, startPoint x: 524, startPoint y: 338, endPoint x: 633, endPoint y: 339, distance: 109.9
click at [606, 339] on html "3725 Test 829 Studios Accenture Acme Industrial Activant Capital Agriculture & …" at bounding box center [303, 269] width 606 height 538
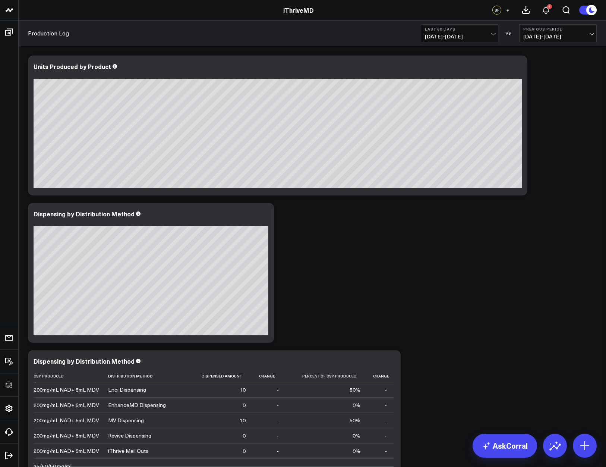
scroll to position [72, 0]
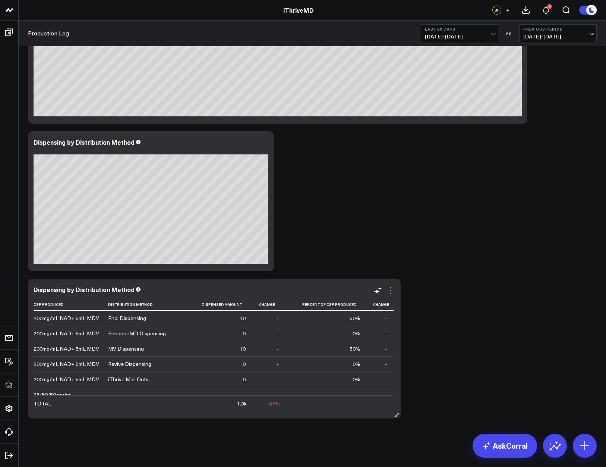
click at [392, 286] on icon at bounding box center [390, 290] width 9 height 9
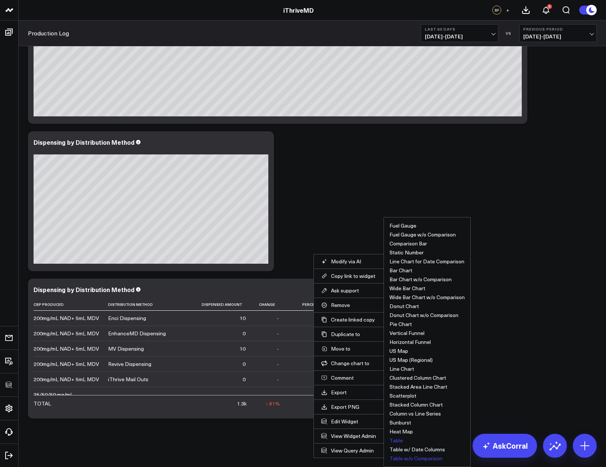
click at [402, 455] on button "Table w/o Comparison" at bounding box center [415, 457] width 53 height 5
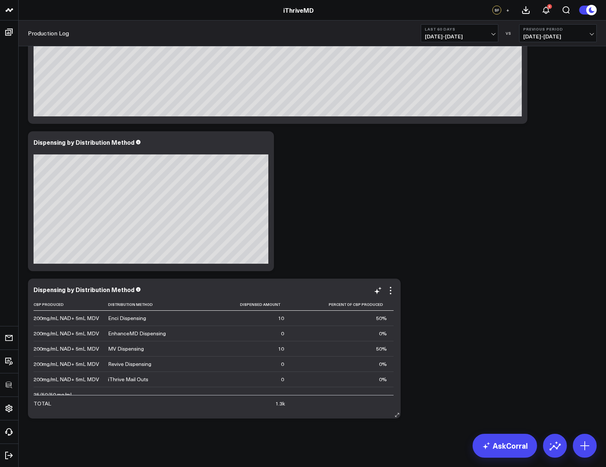
scroll to position [57, 0]
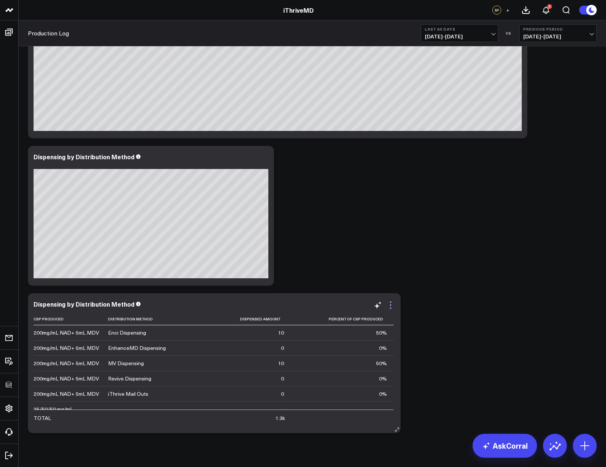
click at [391, 302] on icon at bounding box center [390, 304] width 9 height 9
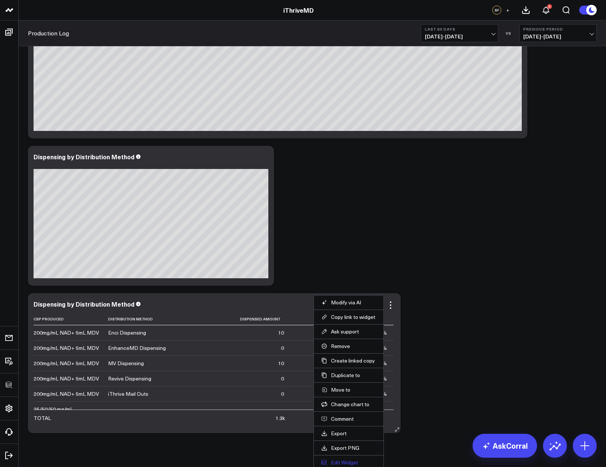
click at [339, 459] on button "Edit Widget" at bounding box center [348, 462] width 55 height 7
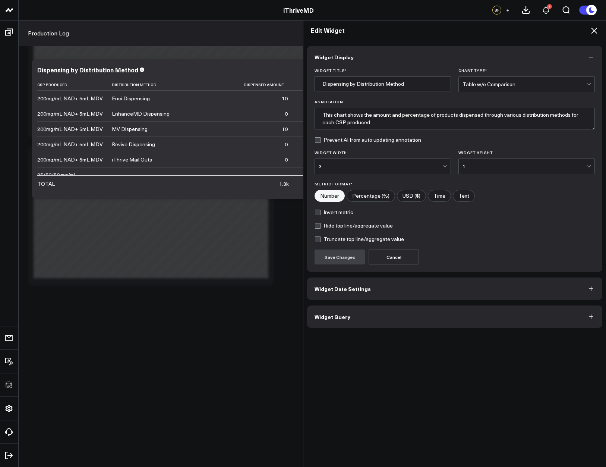
click at [338, 313] on span "Widget Query" at bounding box center [333, 316] width 36 height 6
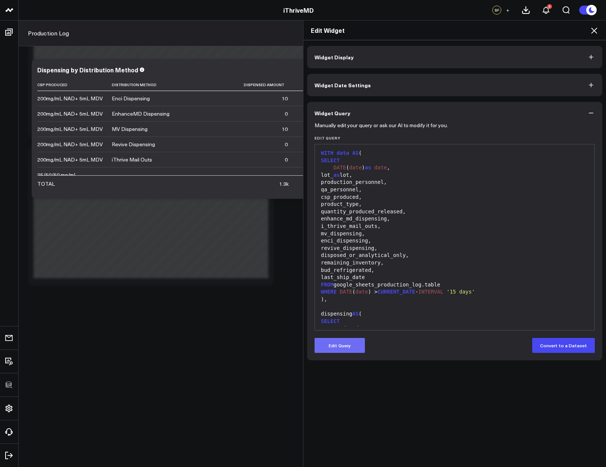
click at [336, 345] on button "Edit Query" at bounding box center [340, 345] width 50 height 15
click at [375, 293] on div "WHERE DATE ( date ) > CURRENT_DATE - INTERVAL '15 days'" at bounding box center [455, 291] width 272 height 7
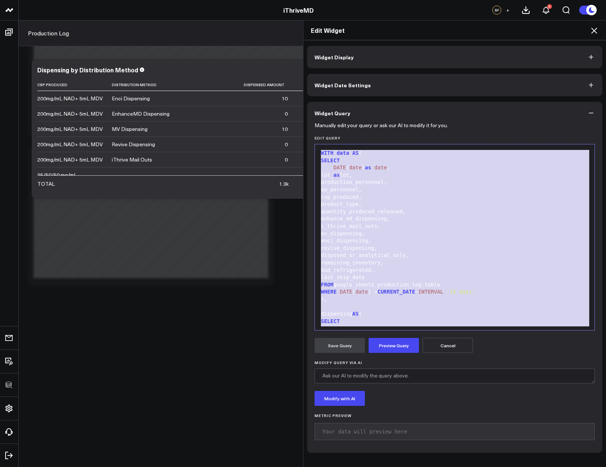
copy div "WITH data AS ( SELECT DATE ( date ) as date , lot_ as lot, production_personnel…"
click at [386, 258] on div "disposed_or_analytical_only," at bounding box center [455, 255] width 272 height 7
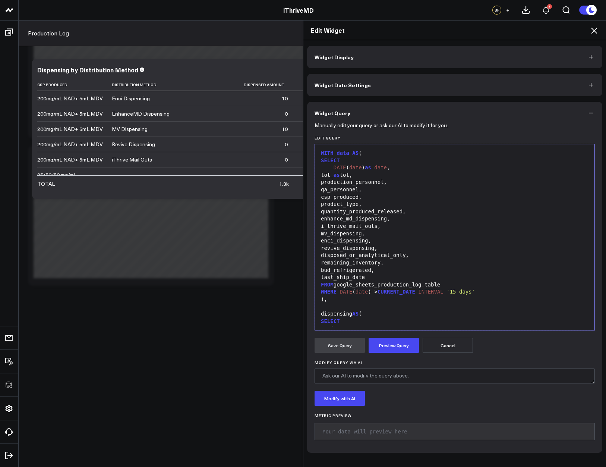
scroll to position [313, 0]
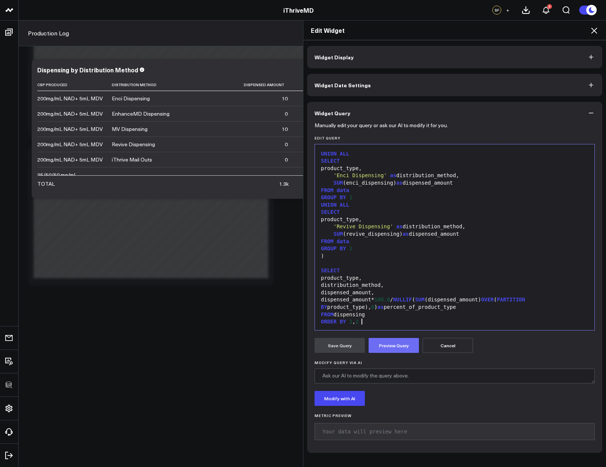
click at [379, 342] on button "Preview Query" at bounding box center [394, 345] width 50 height 15
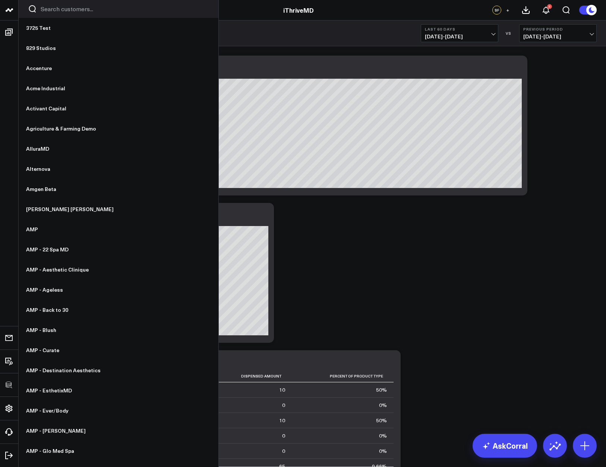
click at [58, 10] on input "Search customers input" at bounding box center [125, 9] width 168 height 8
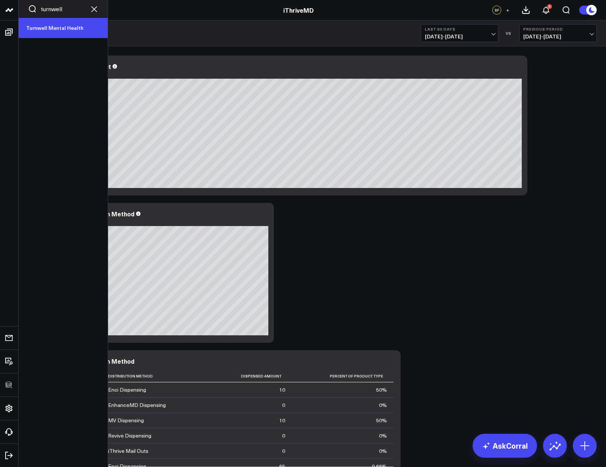
type input "turnwell"
click at [51, 29] on link "Turnwell Mental Health" at bounding box center [63, 28] width 89 height 20
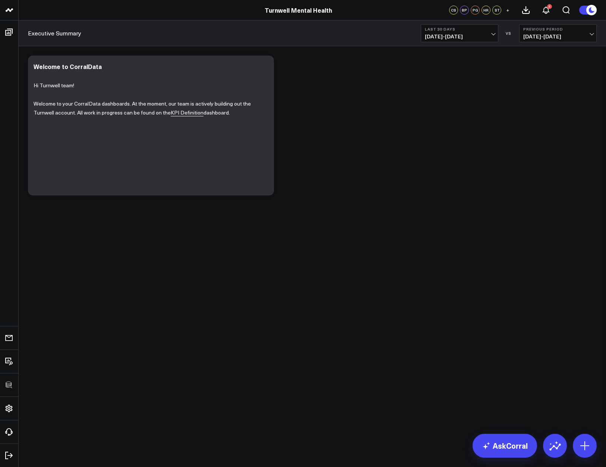
click at [249, 230] on div "Modify via AI Copy link to widget Ask support Remove Create linked copy Executi…" at bounding box center [312, 144] width 587 height 197
